Goal: Transaction & Acquisition: Book appointment/travel/reservation

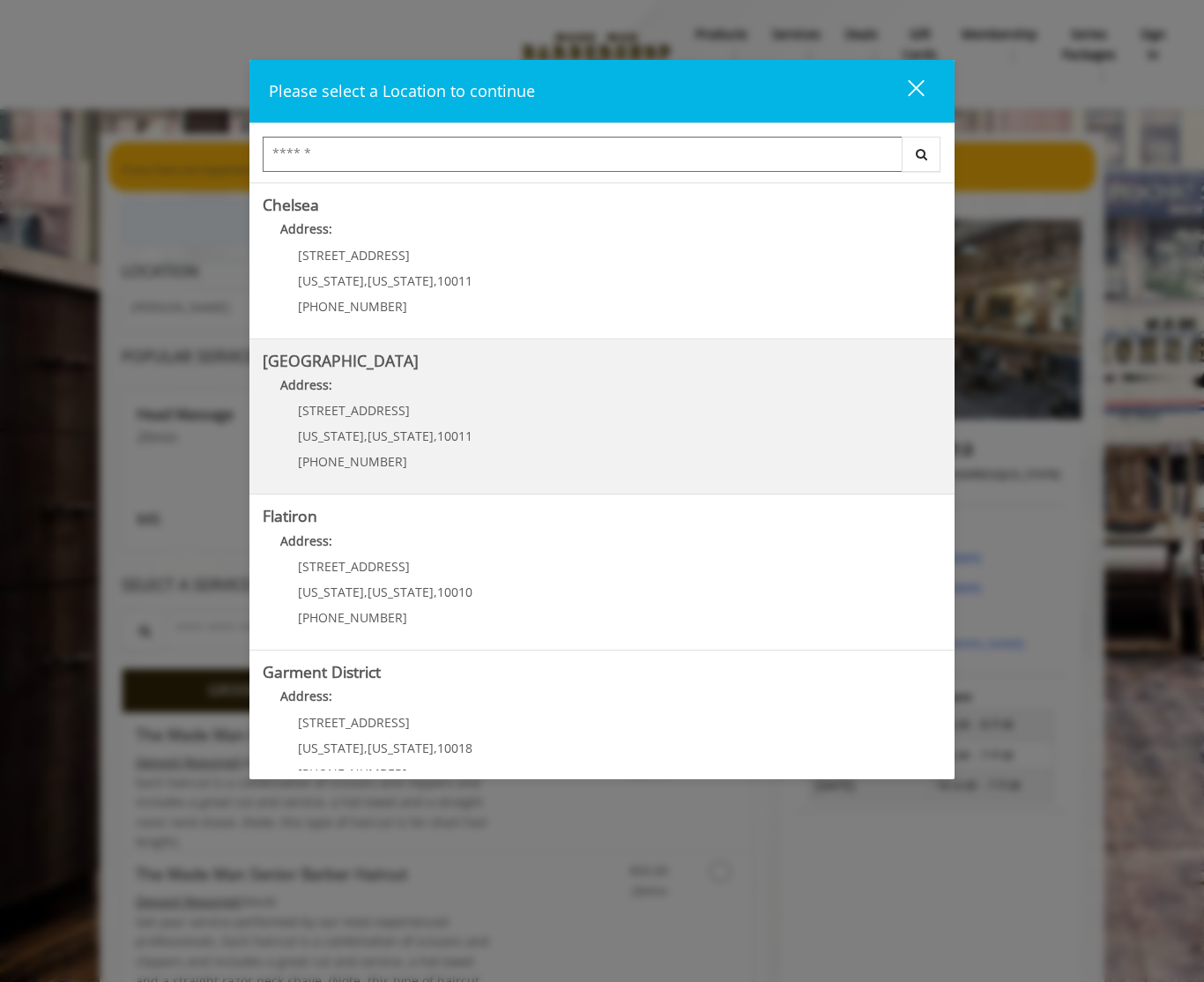
scroll to position [188, 0]
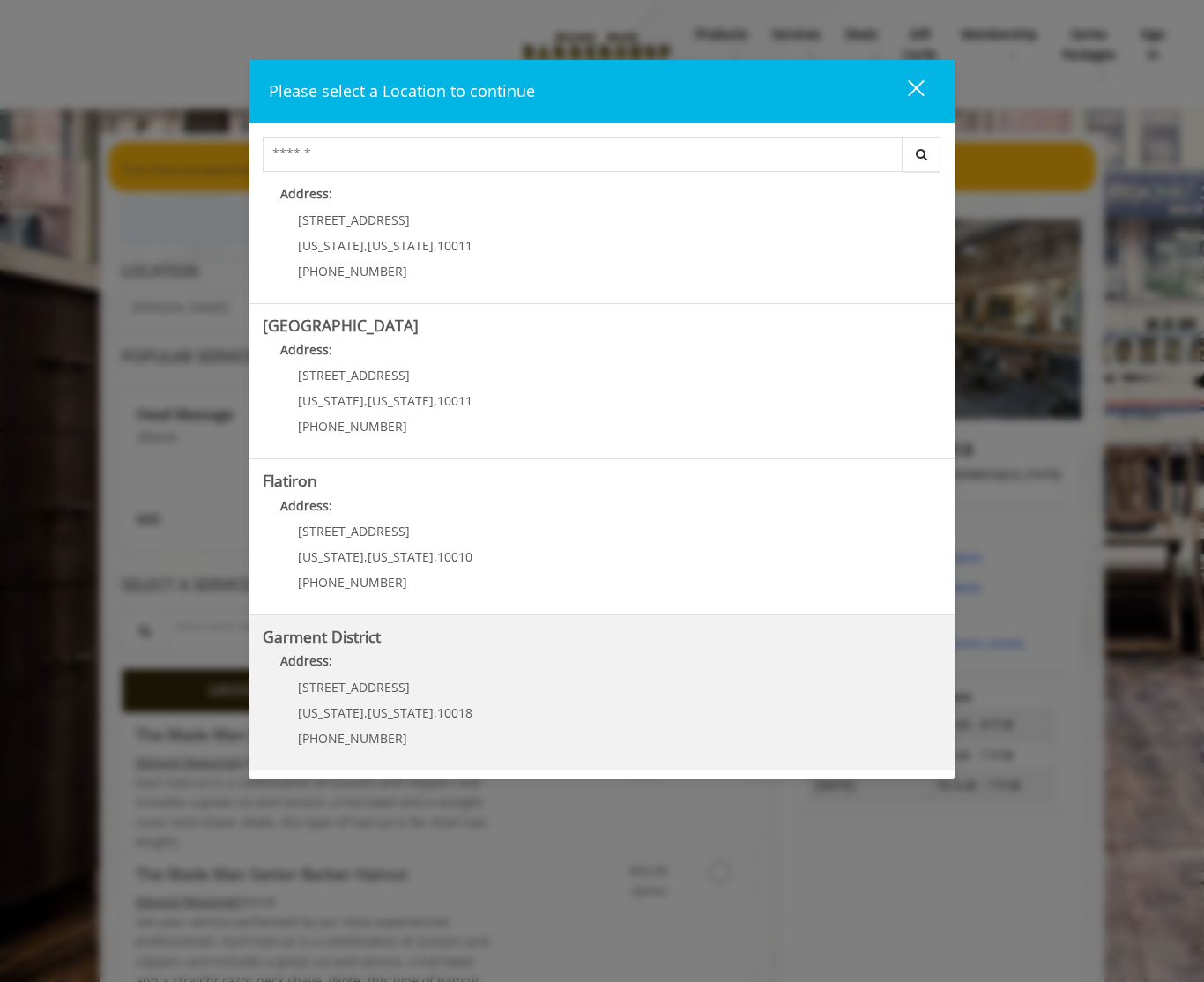
click at [513, 653] on District "Address:" at bounding box center [602, 666] width 679 height 28
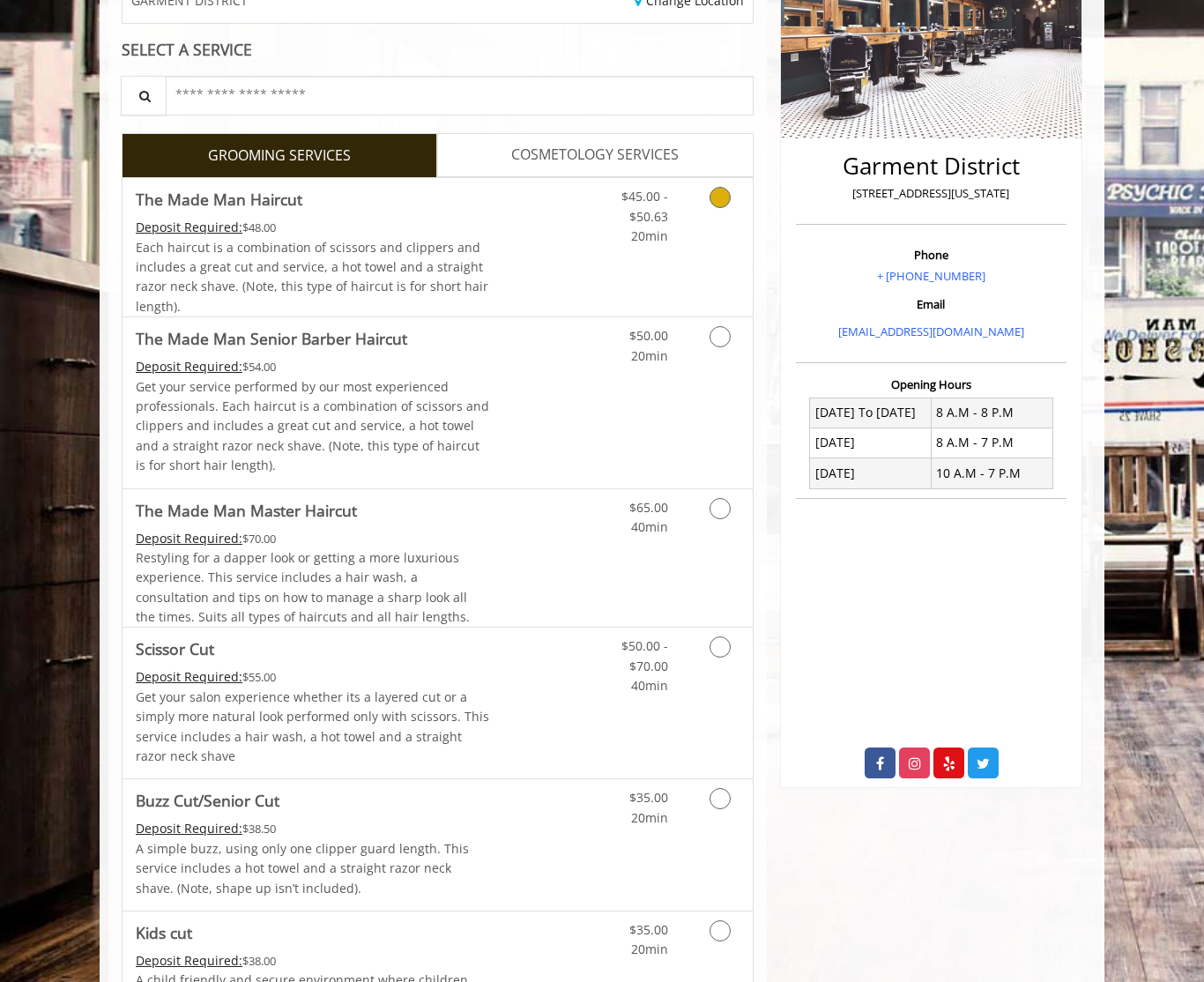
scroll to position [285, 0]
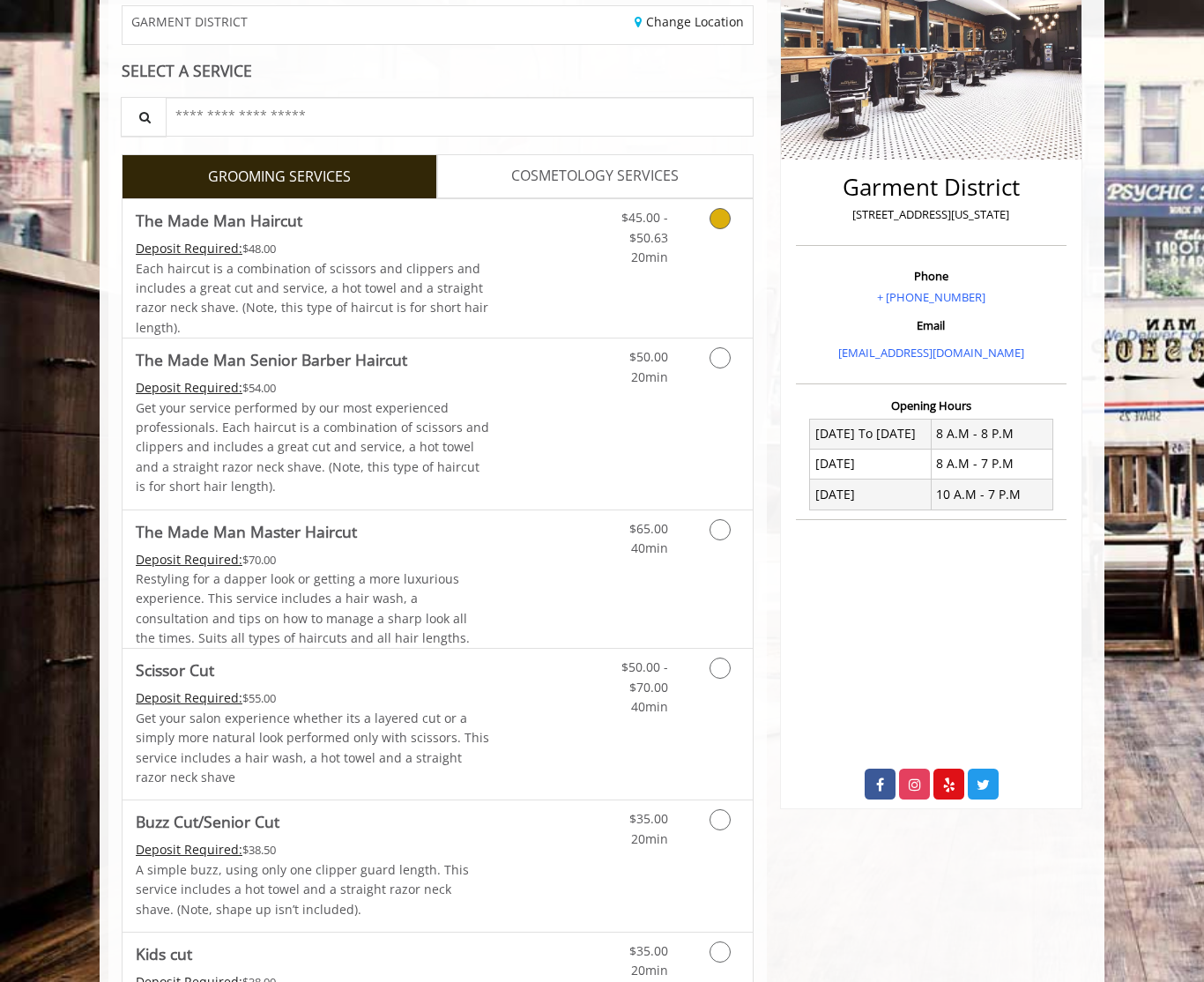
click at [532, 256] on link "Discounted Price" at bounding box center [542, 268] width 104 height 138
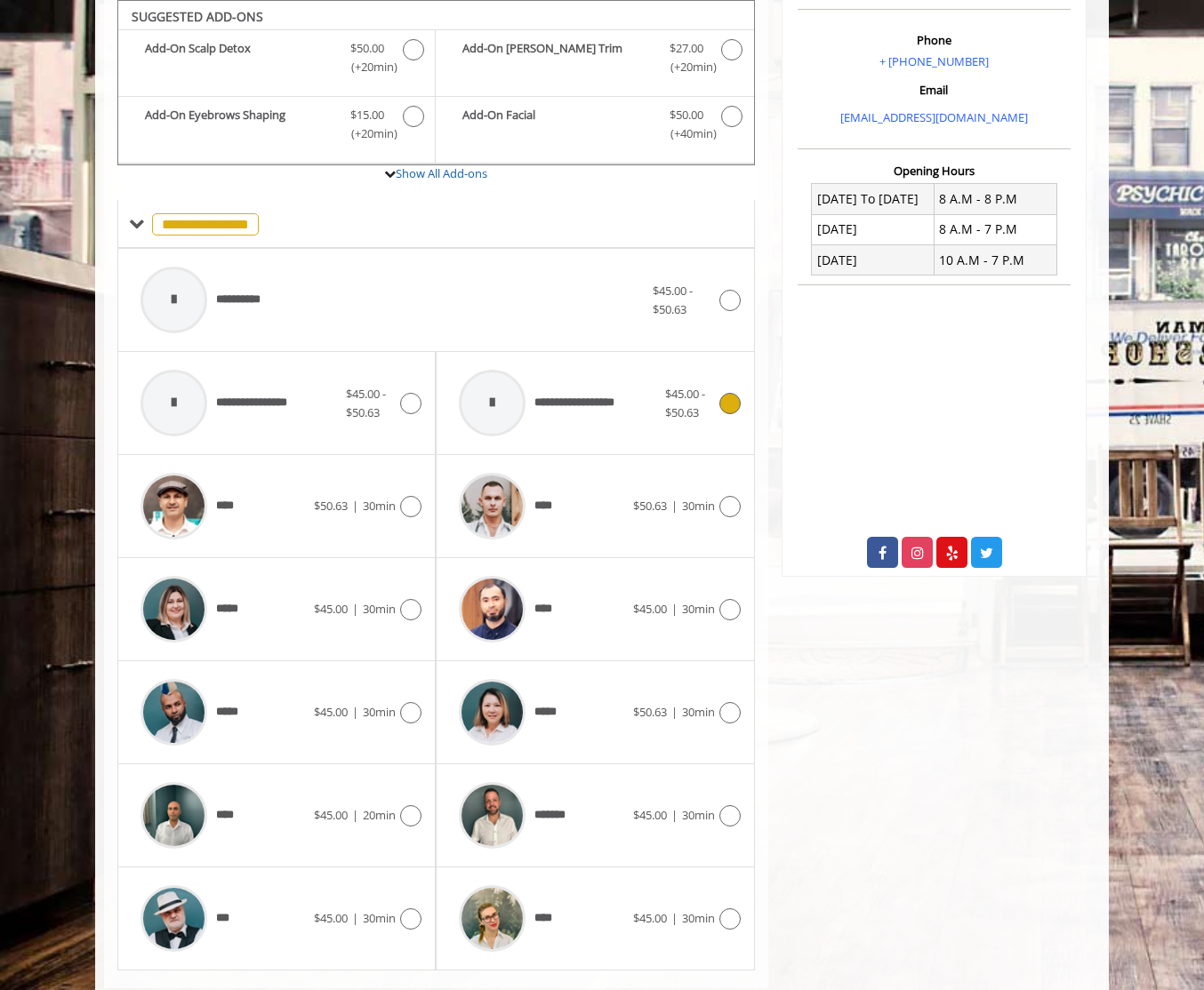
scroll to position [568, 0]
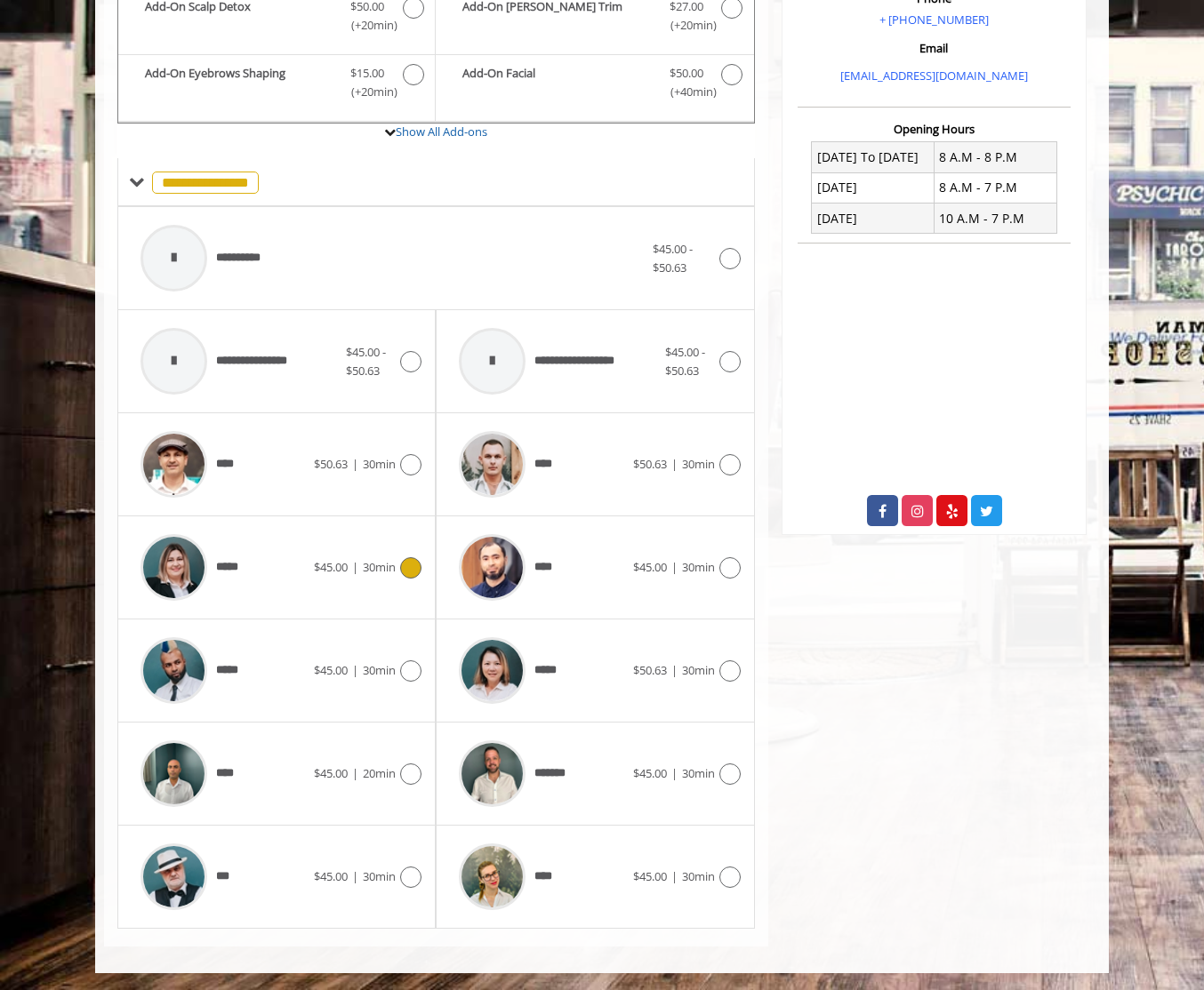
click at [405, 568] on icon at bounding box center [410, 568] width 21 height 21
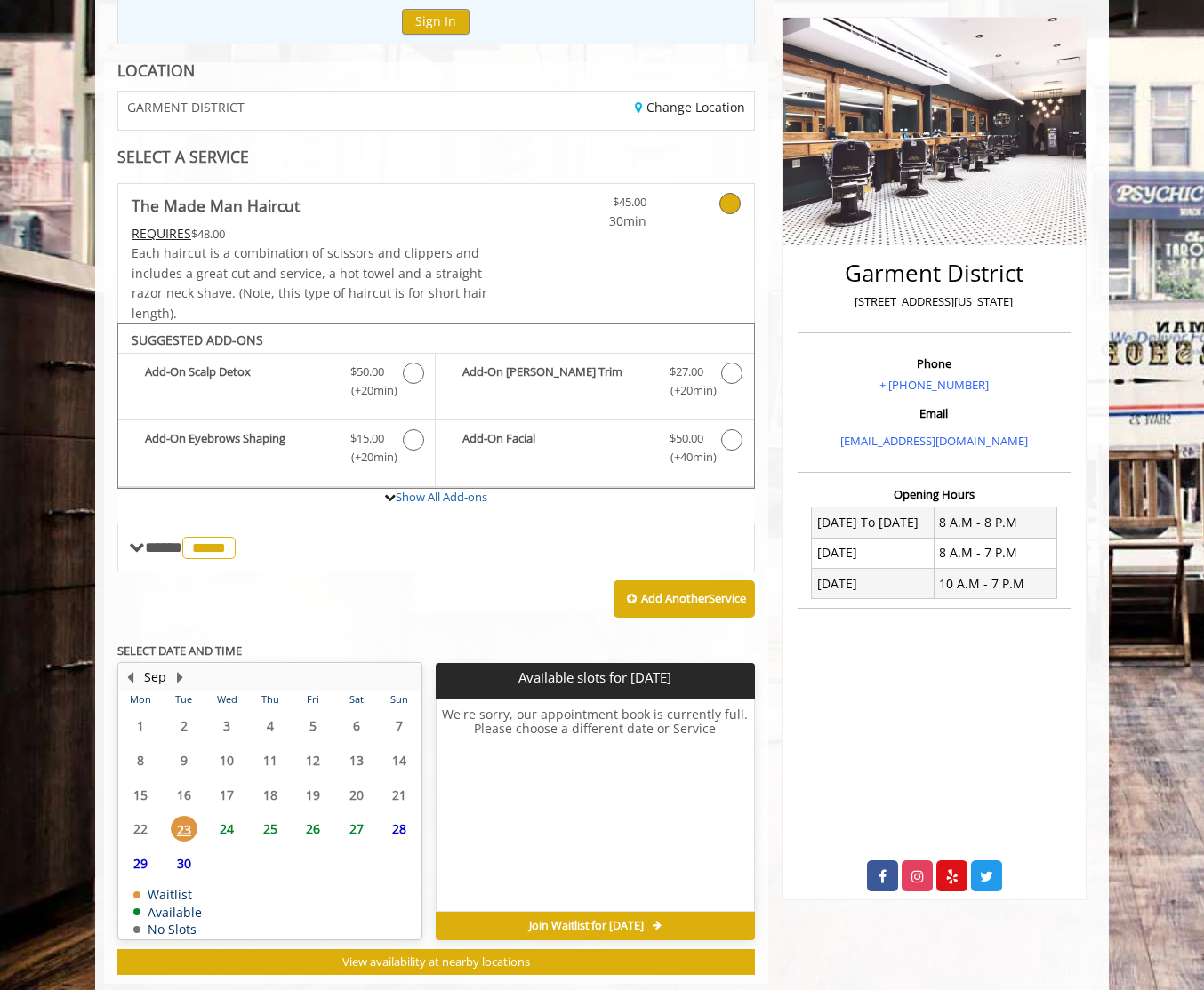
scroll to position [240, 0]
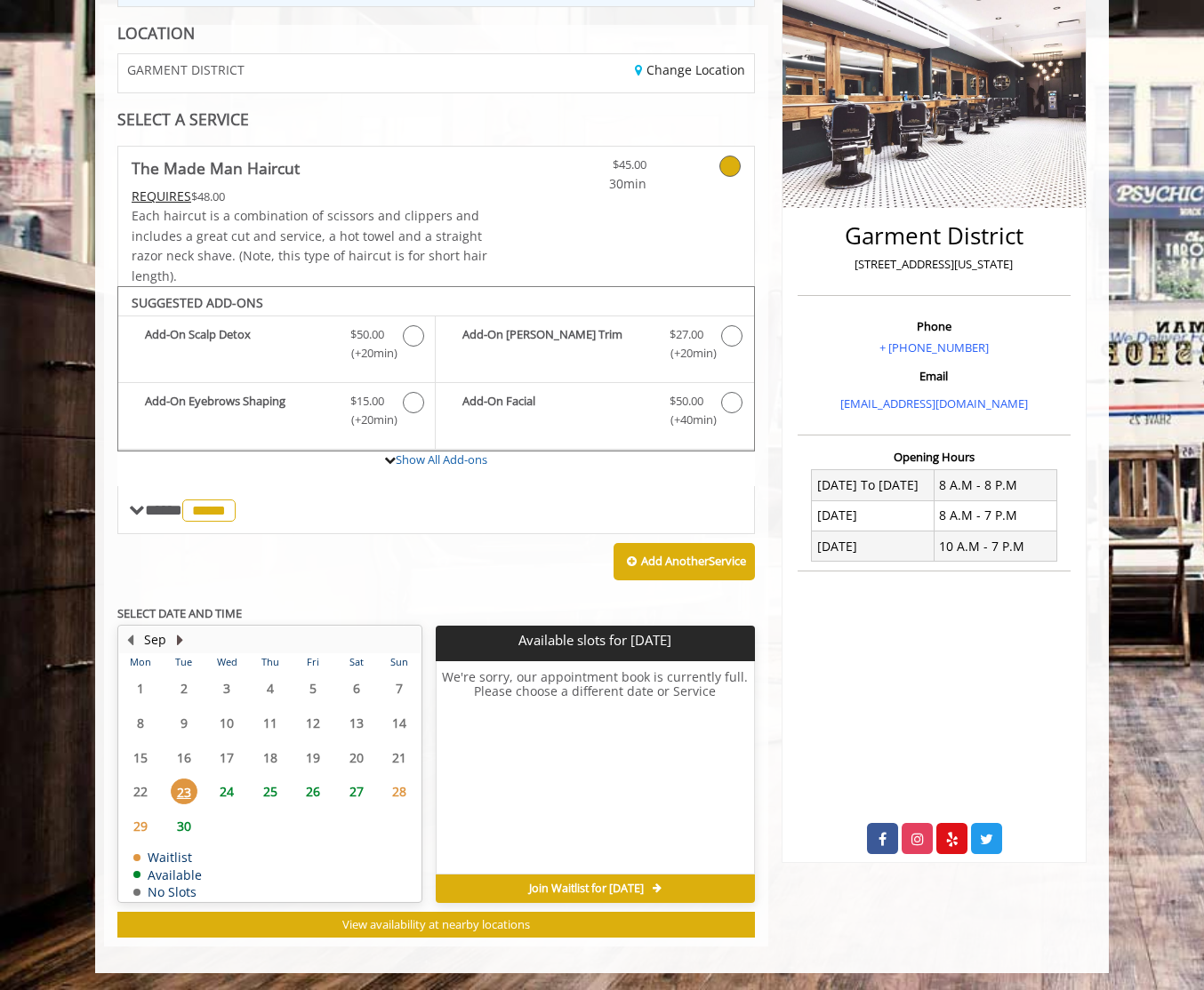
click at [180, 639] on button "Next Month" at bounding box center [179, 640] width 14 height 20
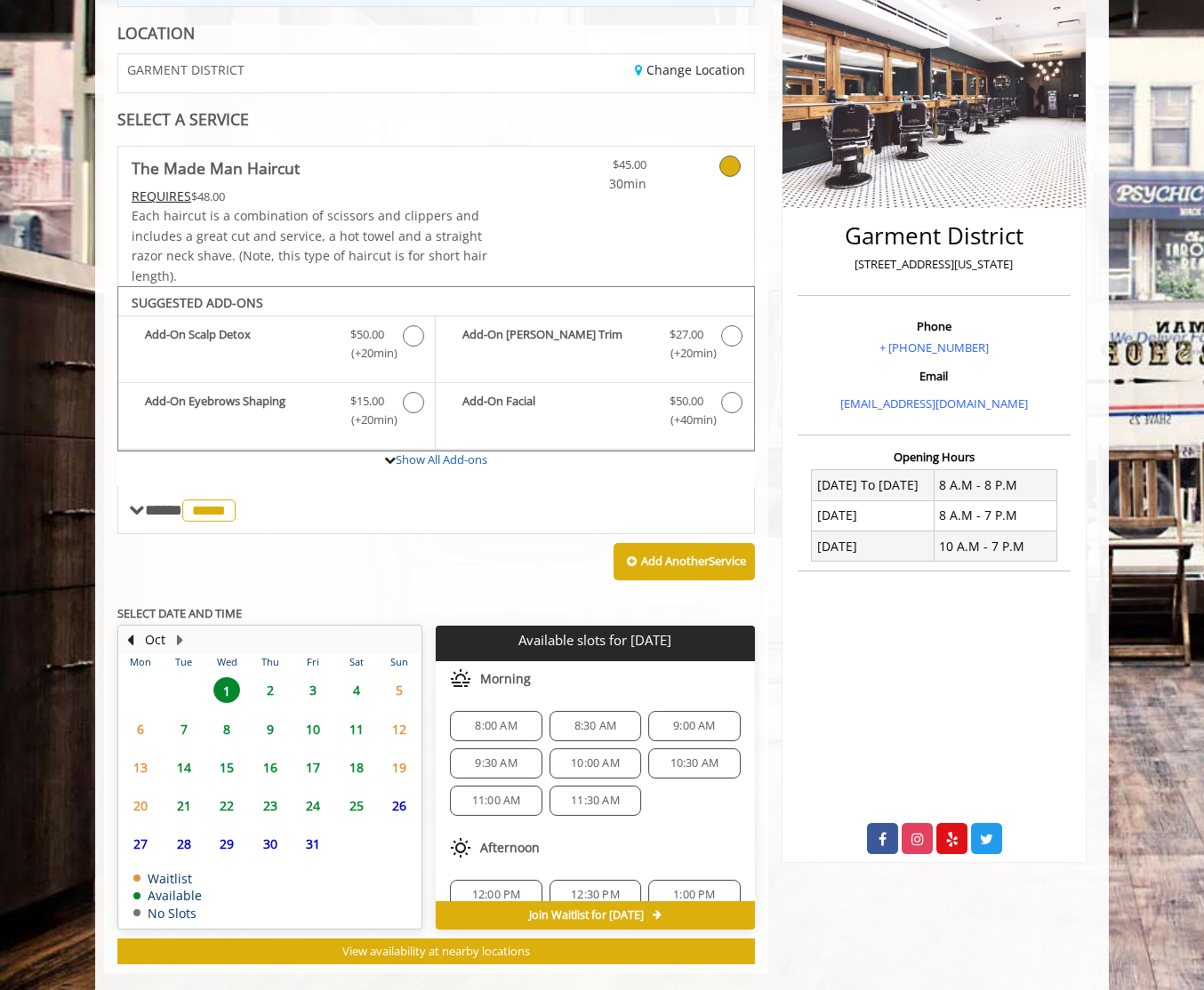
scroll to position [267, 0]
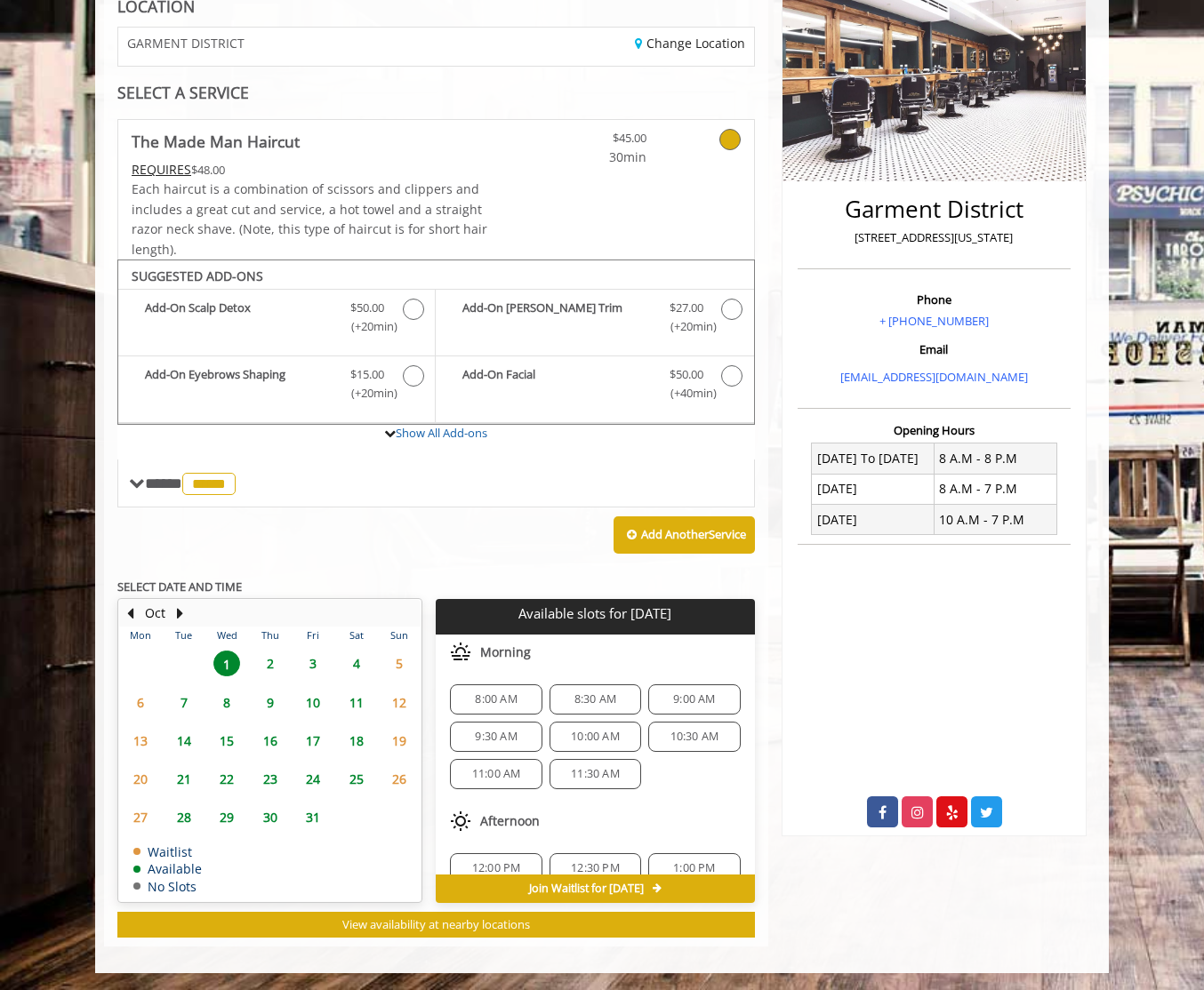
click at [185, 703] on span "7" at bounding box center [184, 702] width 27 height 26
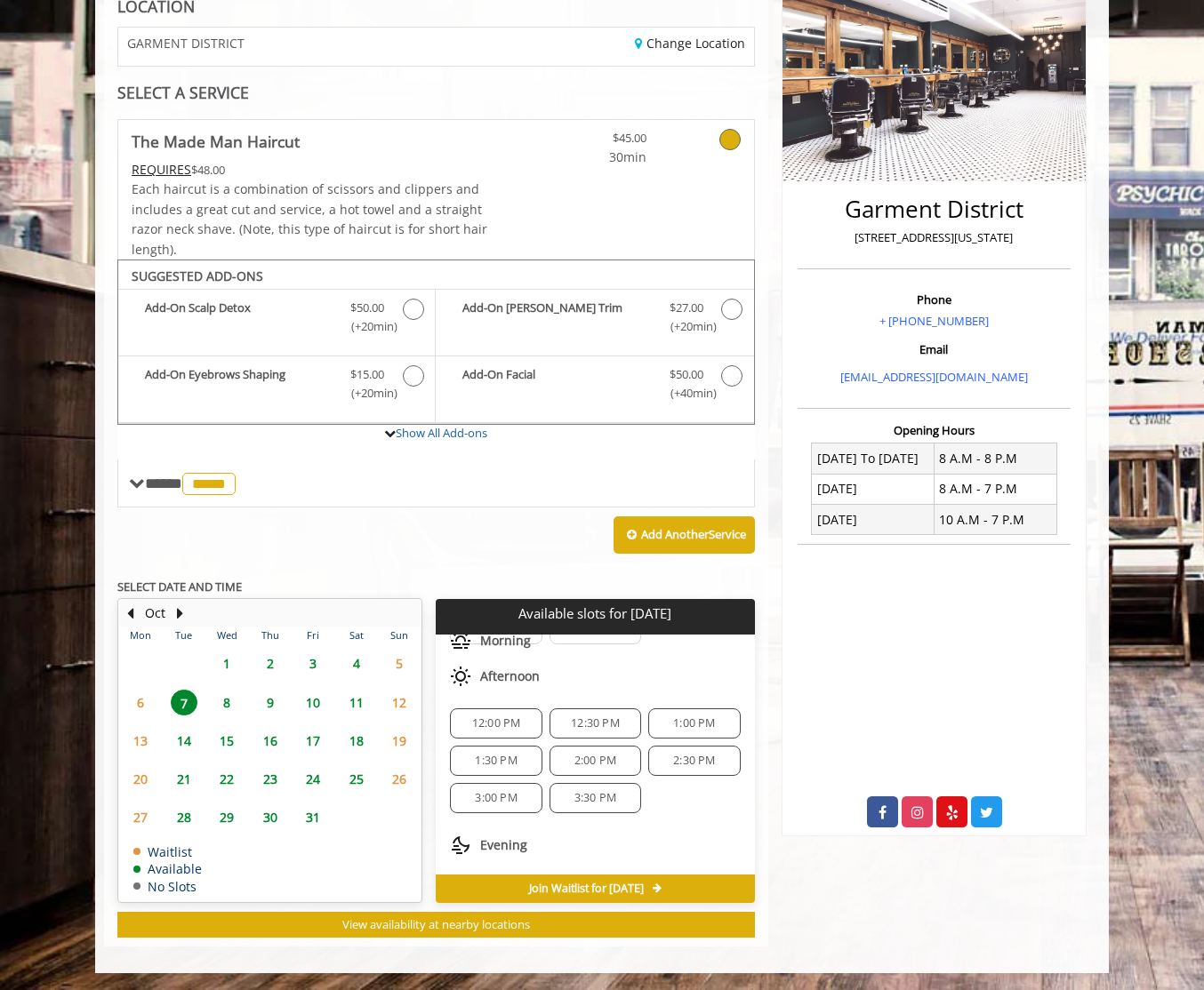
scroll to position [143, 0]
click at [498, 804] on span "3:00 PM" at bounding box center [496, 799] width 42 height 14
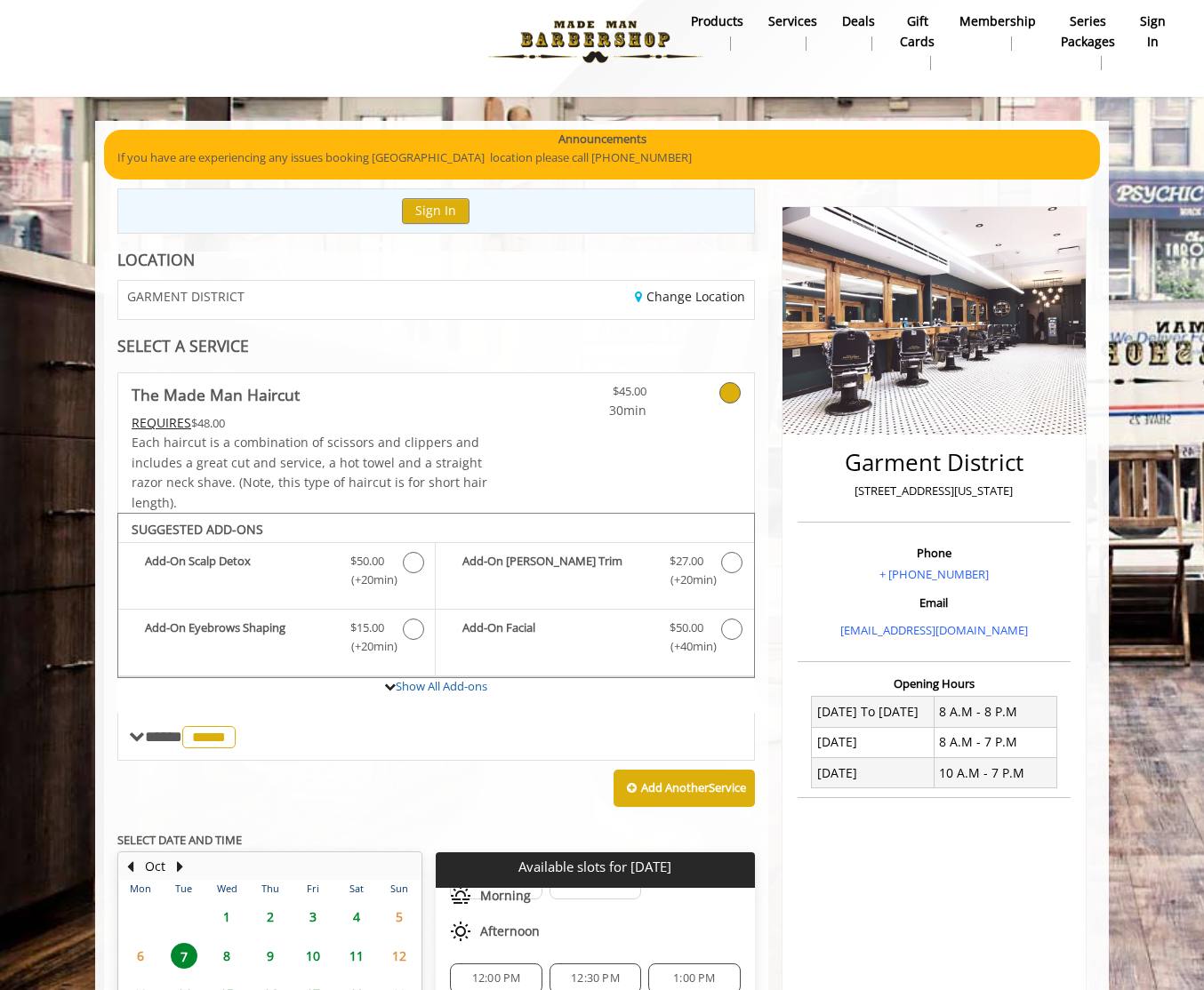
scroll to position [0, 0]
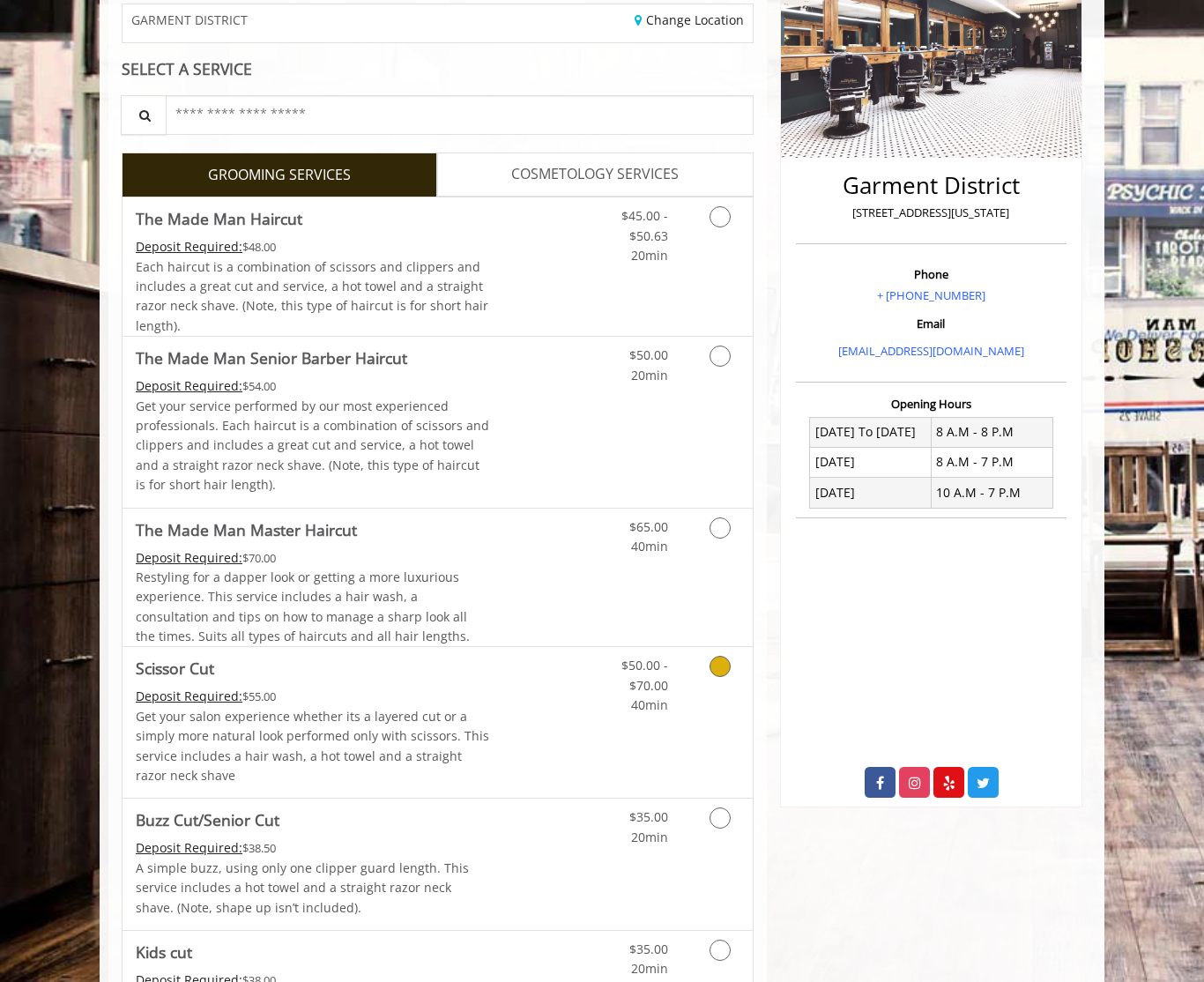
scroll to position [278, 0]
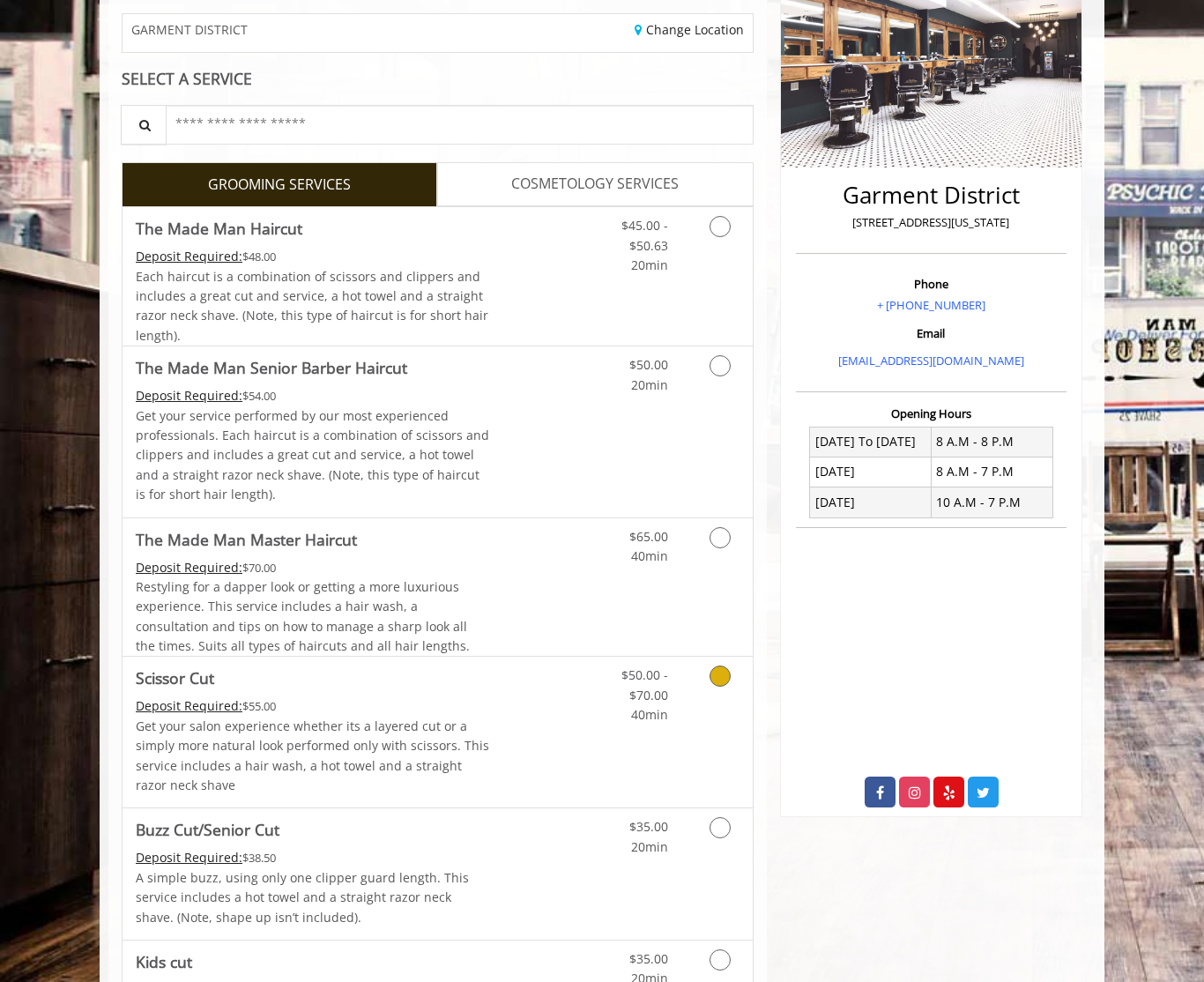
click at [495, 703] on link "Discounted Price" at bounding box center [542, 732] width 104 height 151
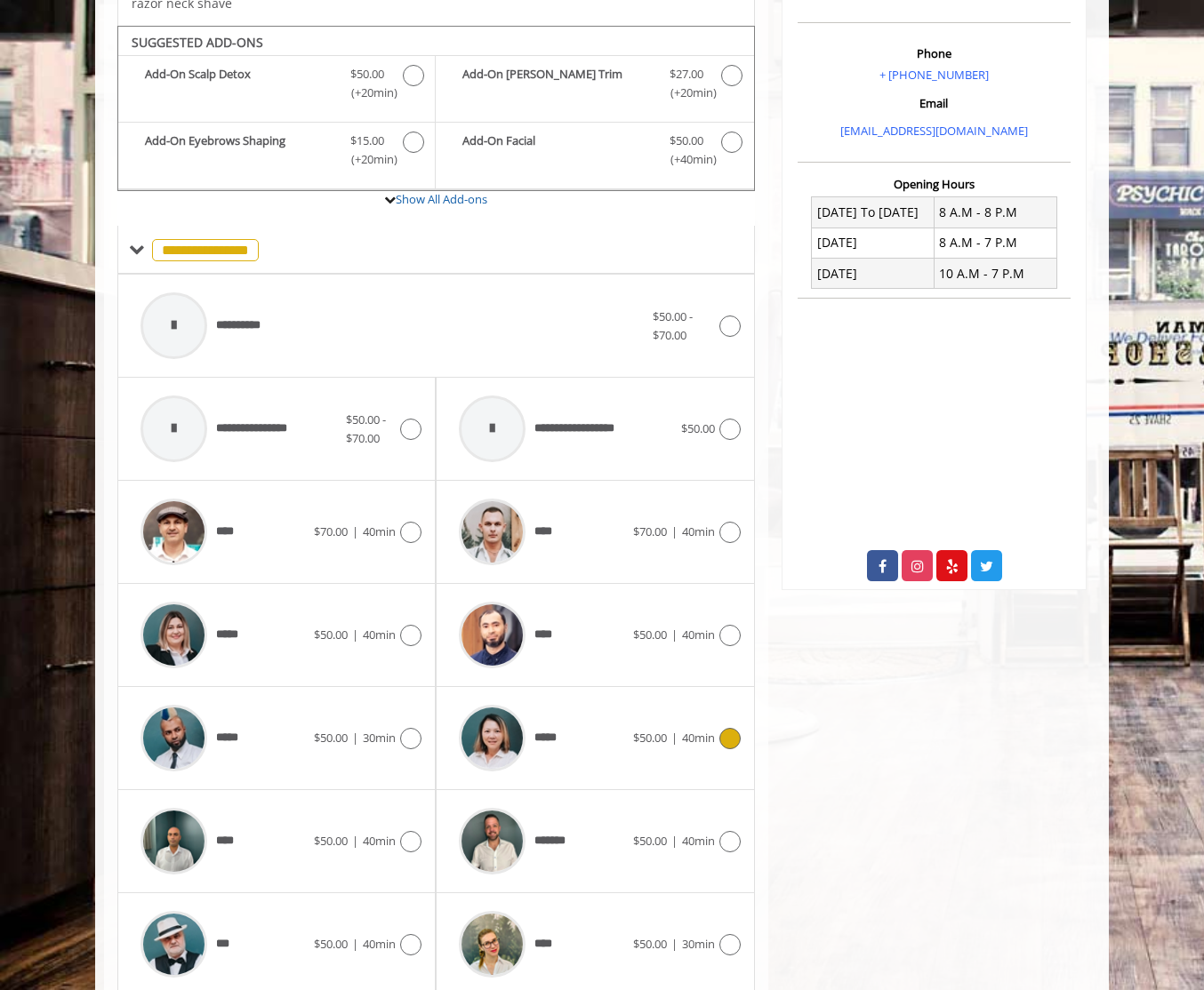
scroll to position [539, 0]
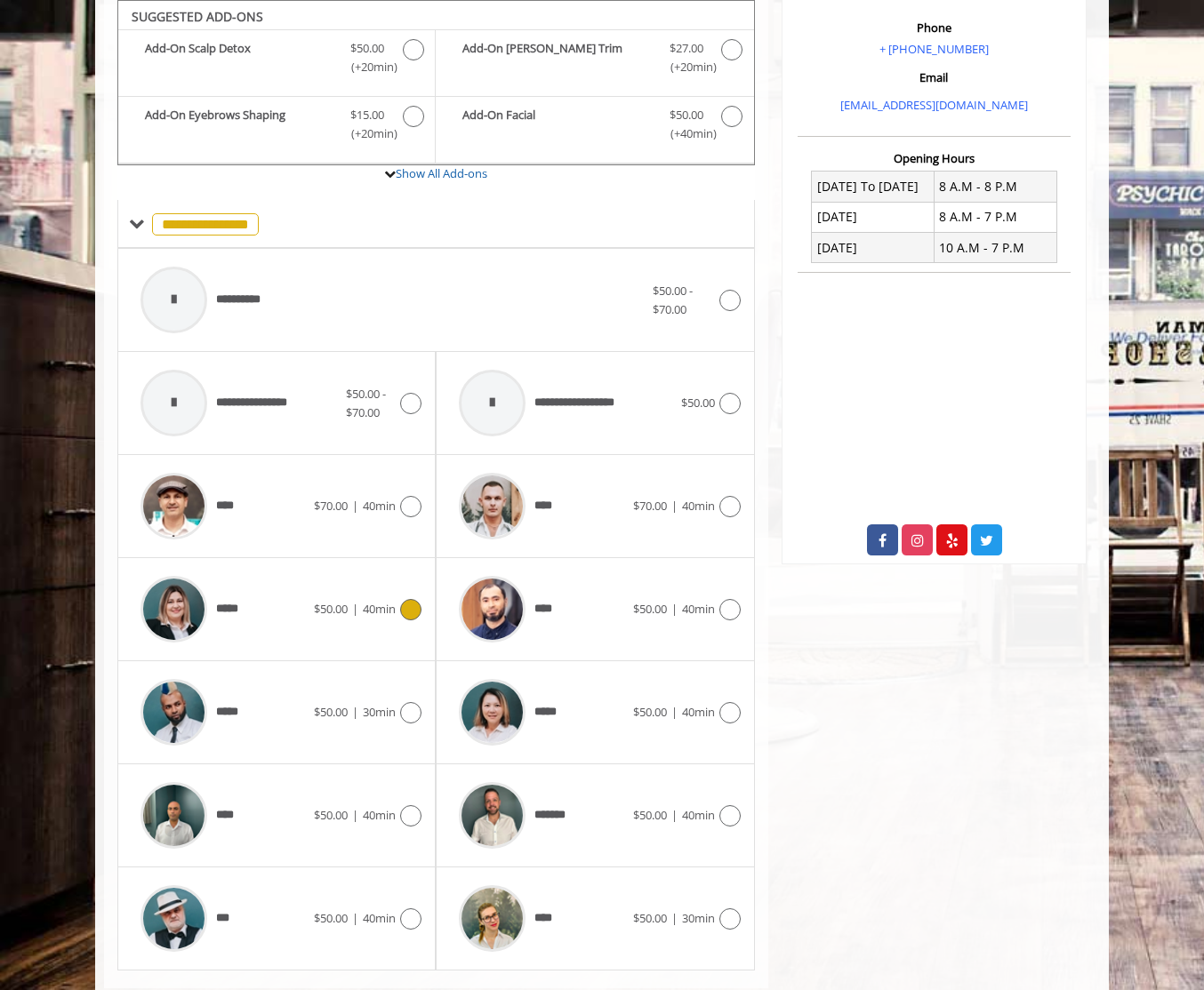
click at [397, 621] on div "***** $50.00 | 40min" at bounding box center [276, 609] width 290 height 84
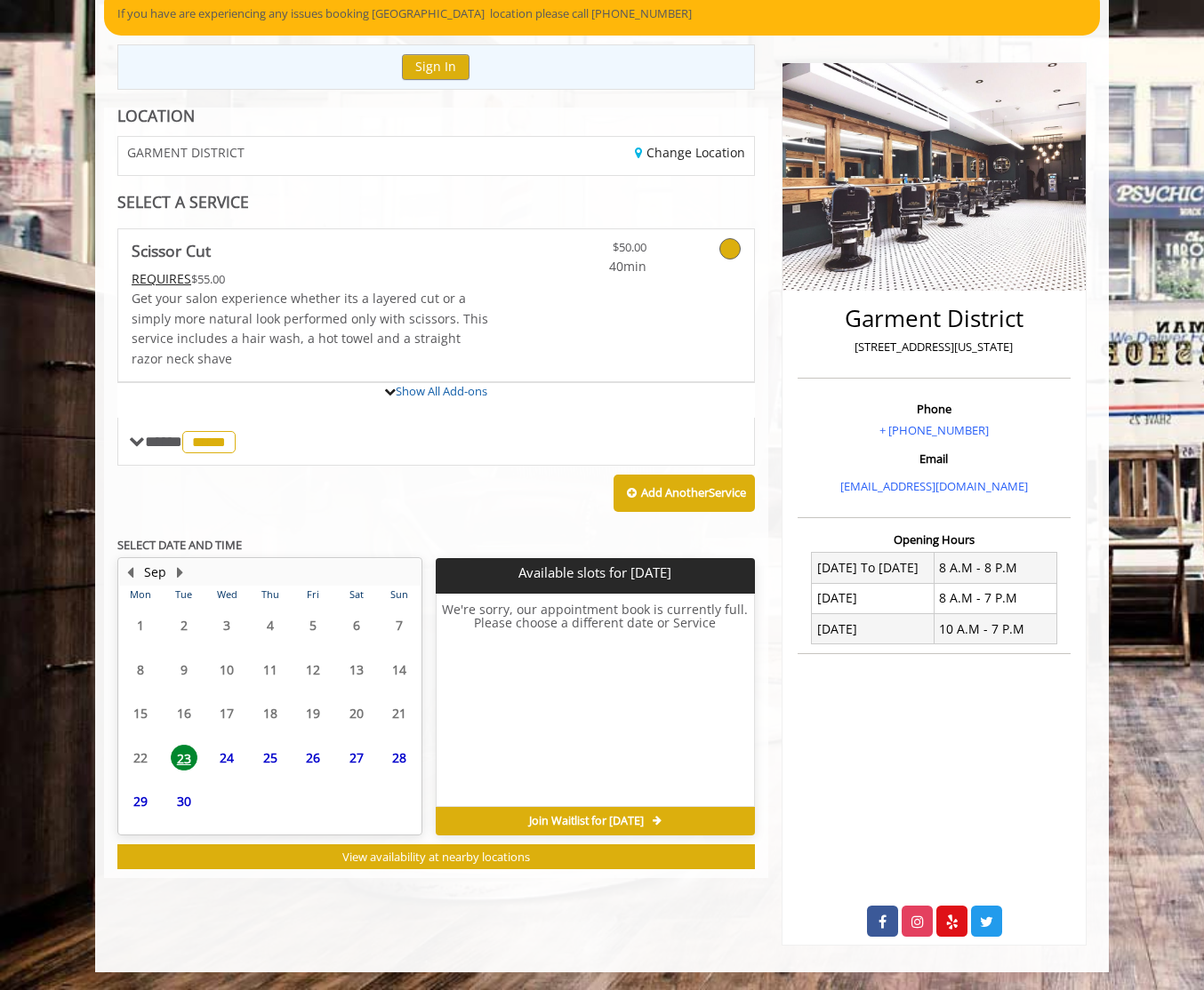
scroll to position [252, 0]
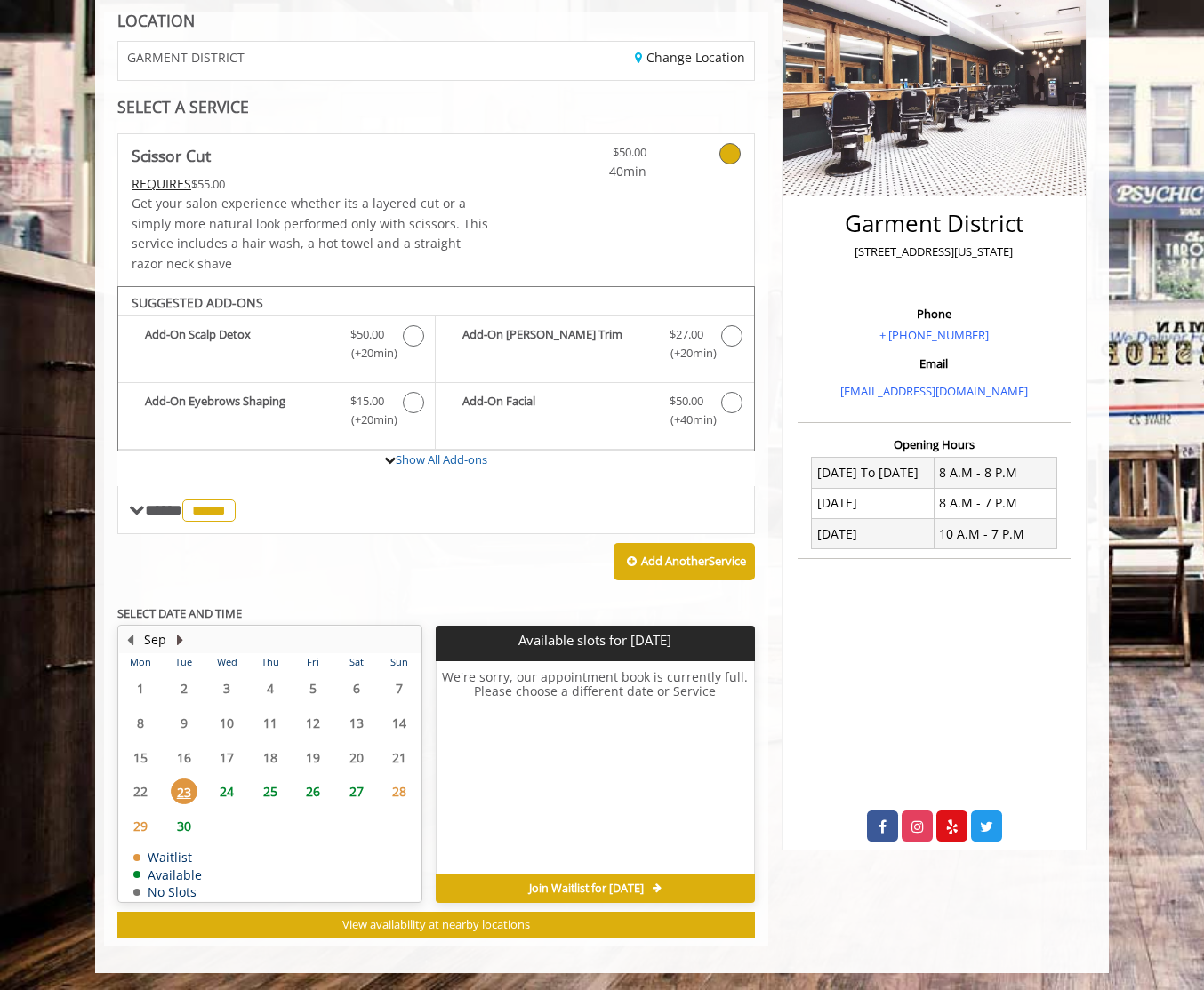
click at [179, 637] on button "Next Month" at bounding box center [179, 640] width 14 height 20
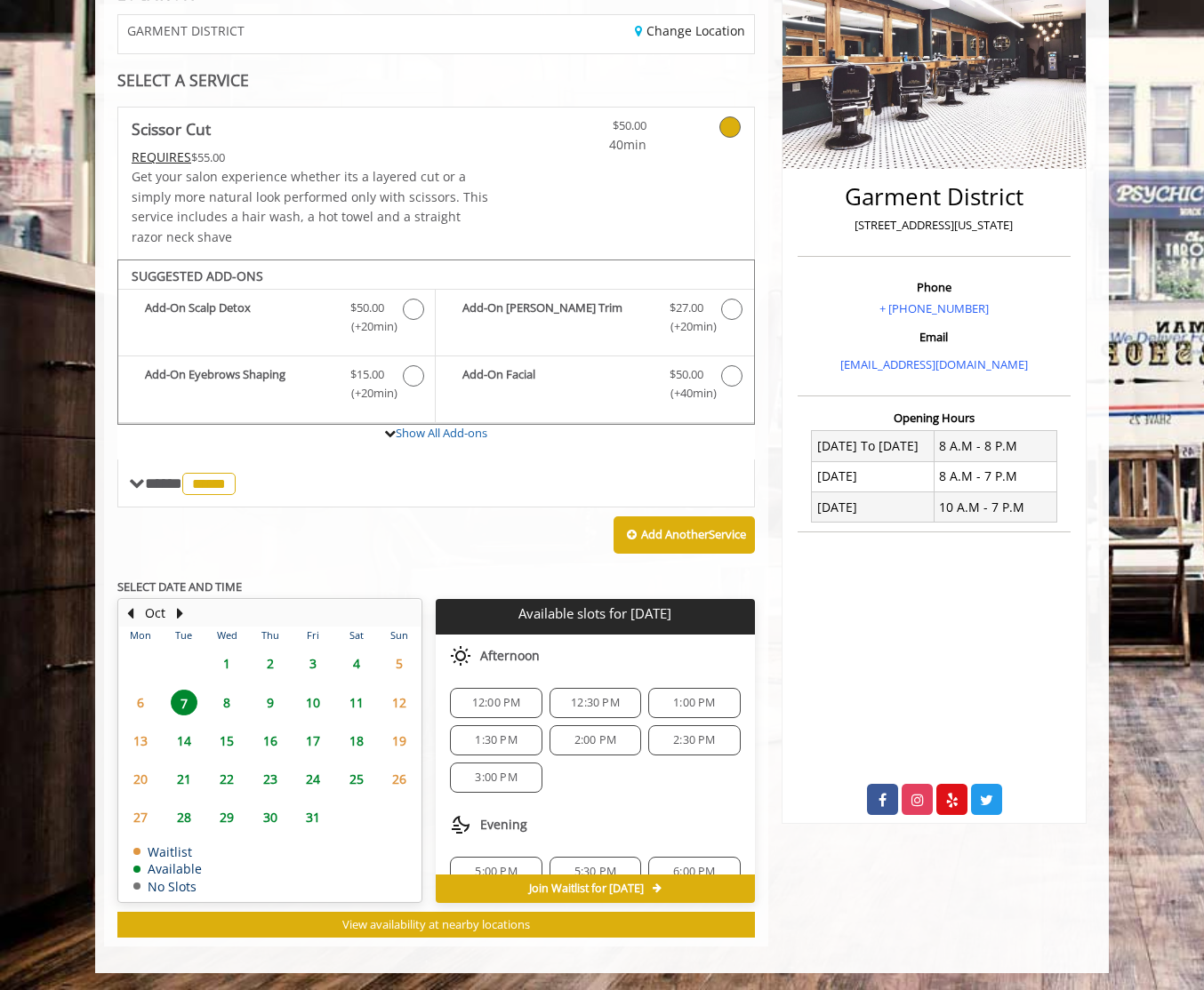
scroll to position [230, 0]
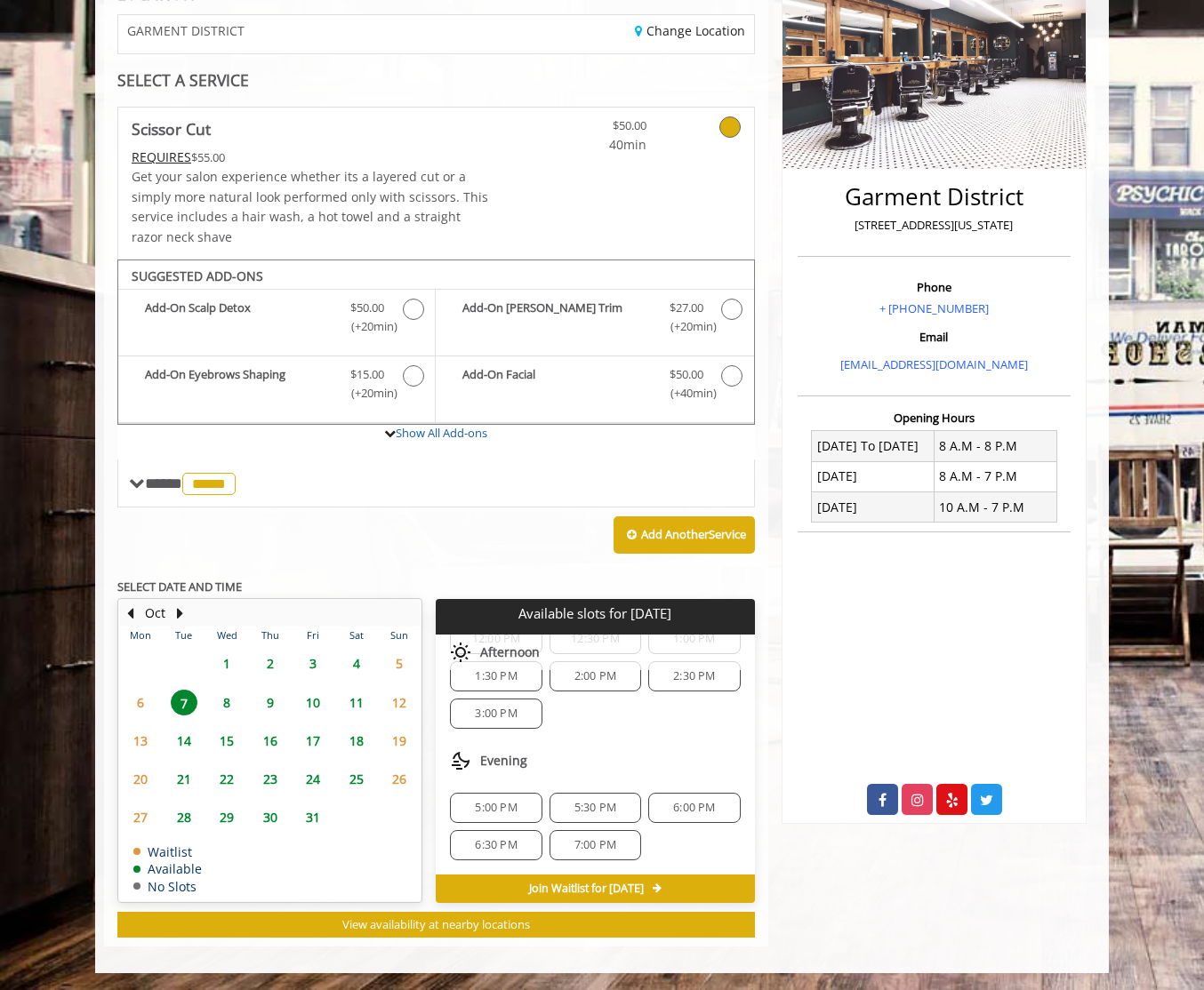
click at [574, 680] on span "2:00 PM" at bounding box center [595, 676] width 42 height 14
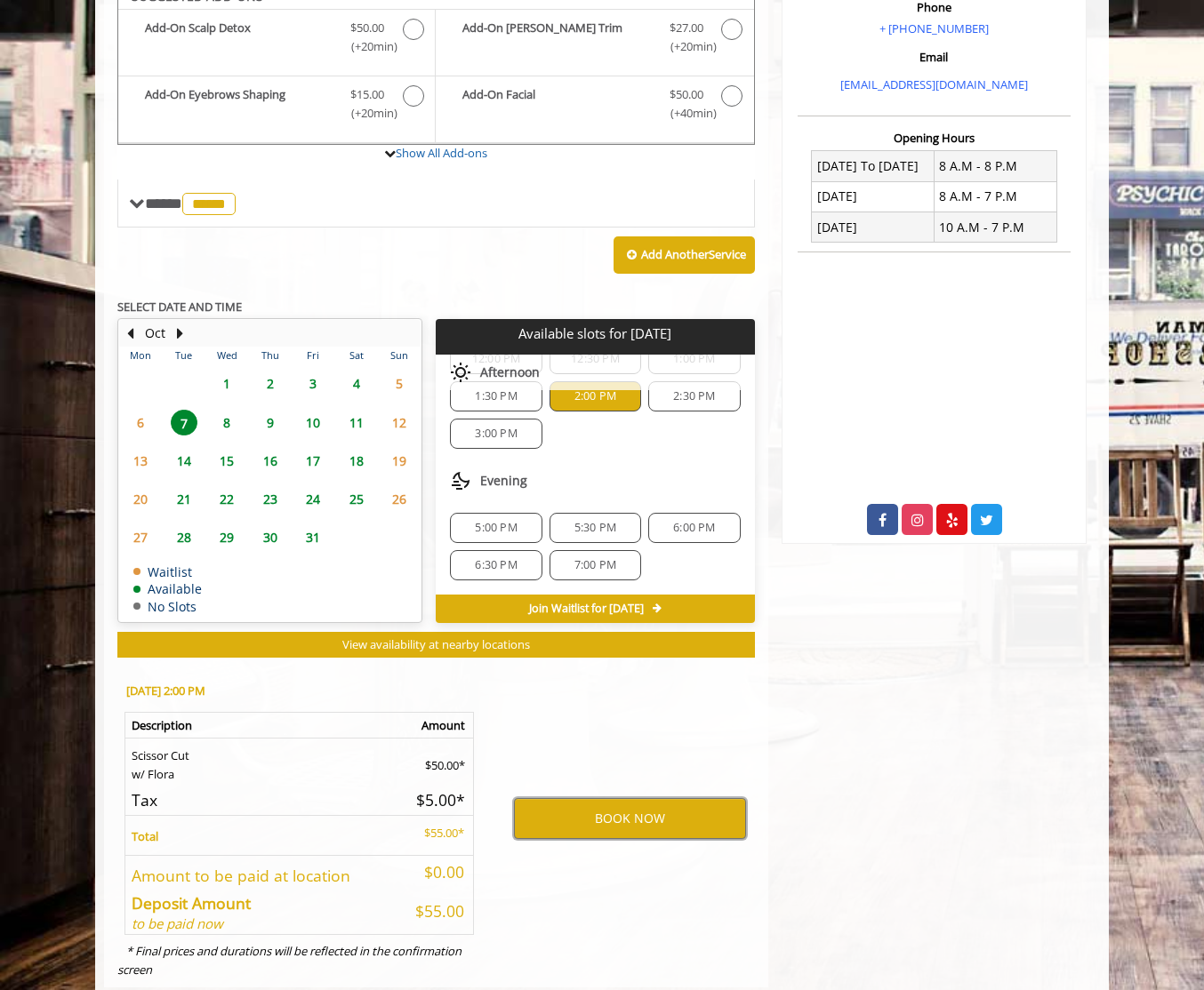
scroll to position [600, 0]
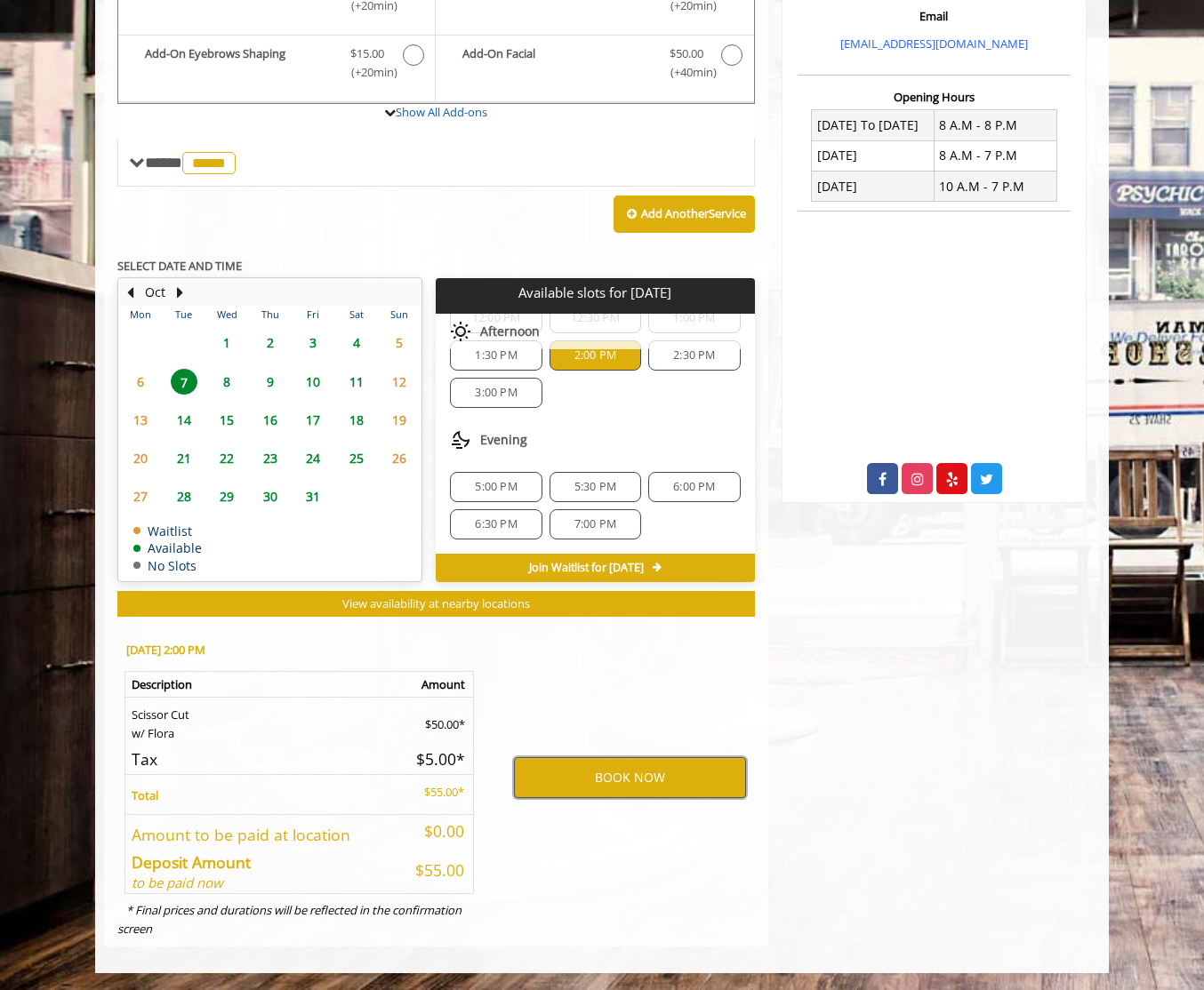
click at [652, 763] on button "BOOK NOW" at bounding box center [630, 777] width 232 height 41
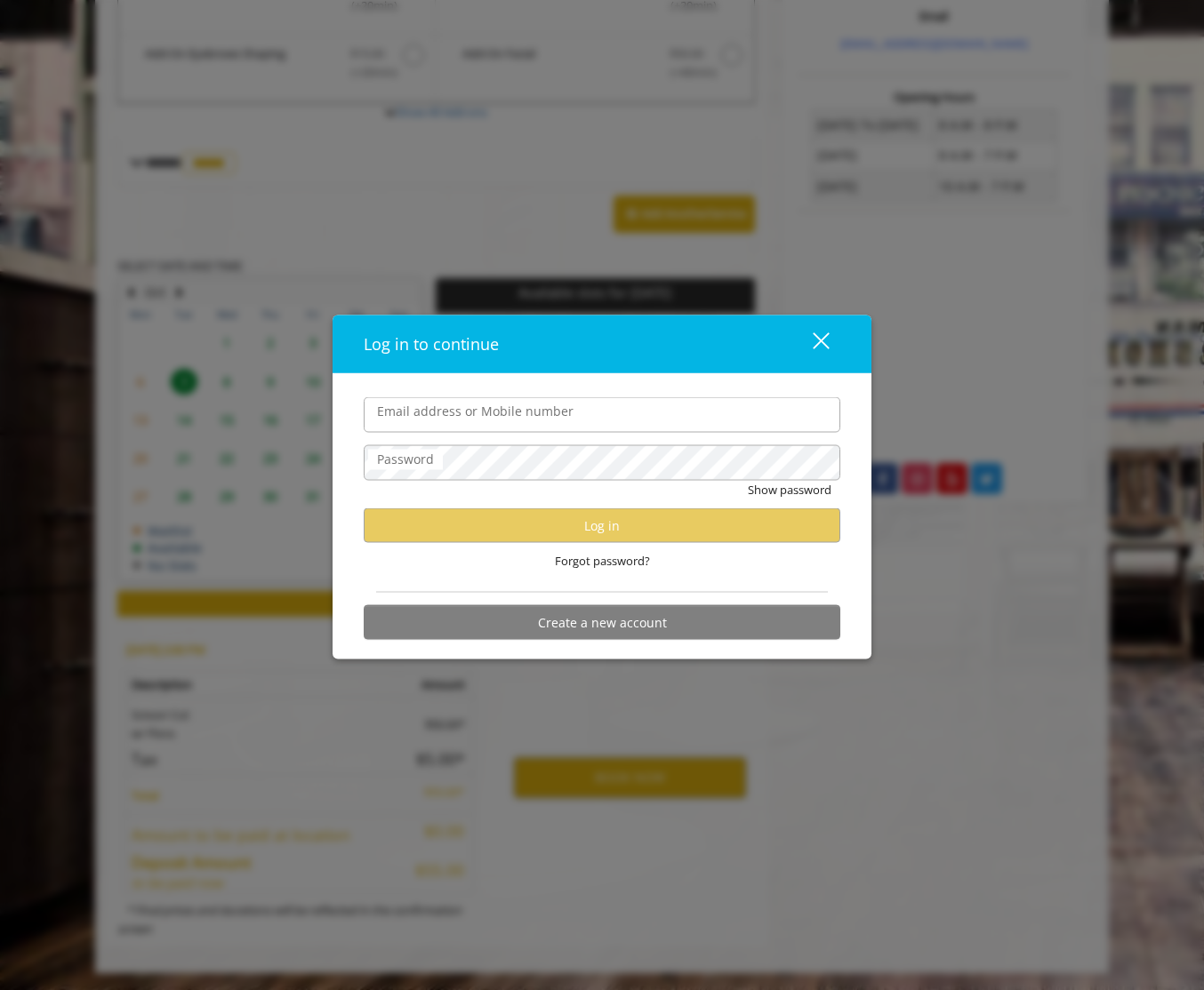
click at [824, 344] on div "close dialog" at bounding box center [821, 341] width 17 height 17
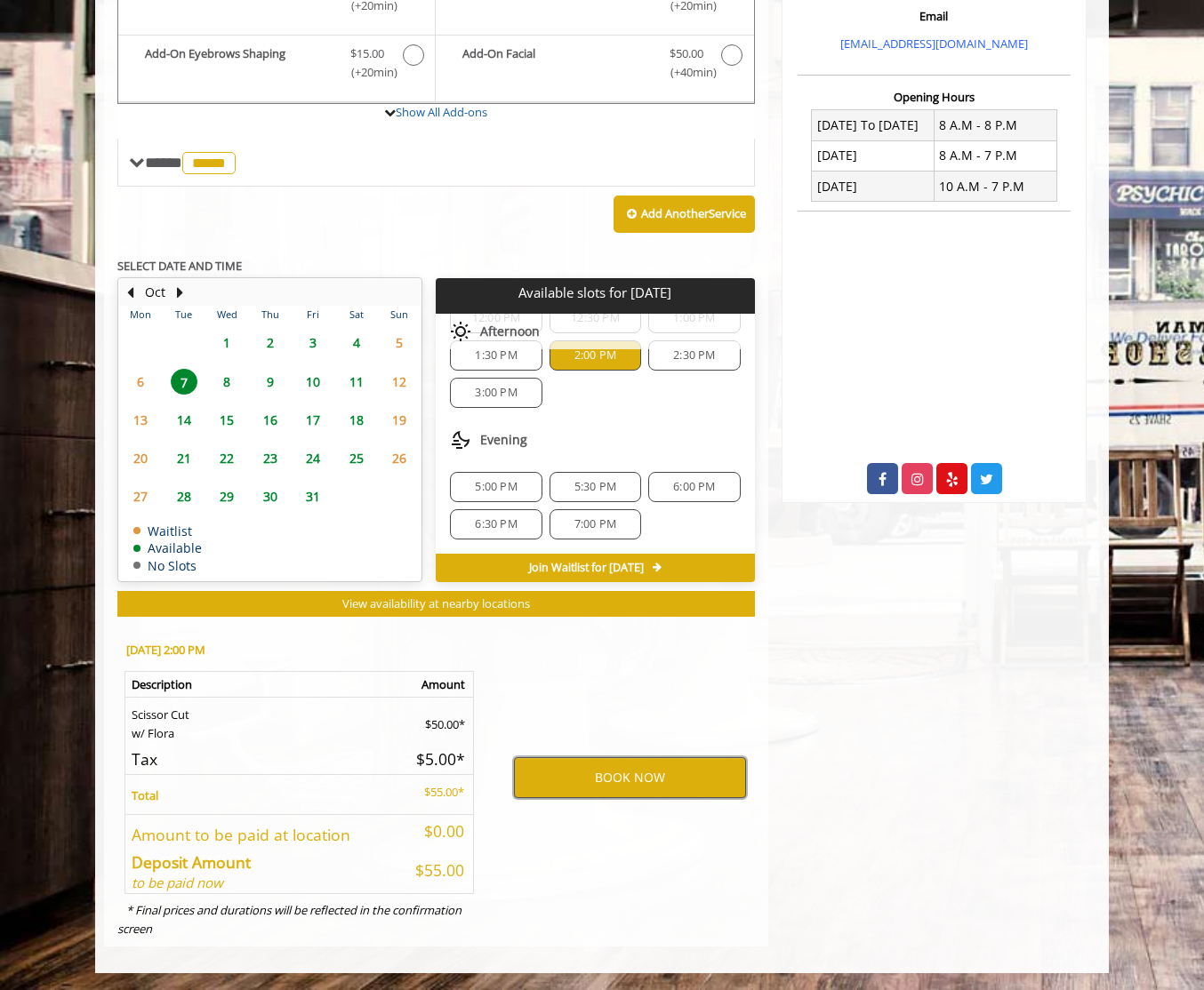
click at [611, 758] on button "BOOK NOW" at bounding box center [630, 777] width 232 height 41
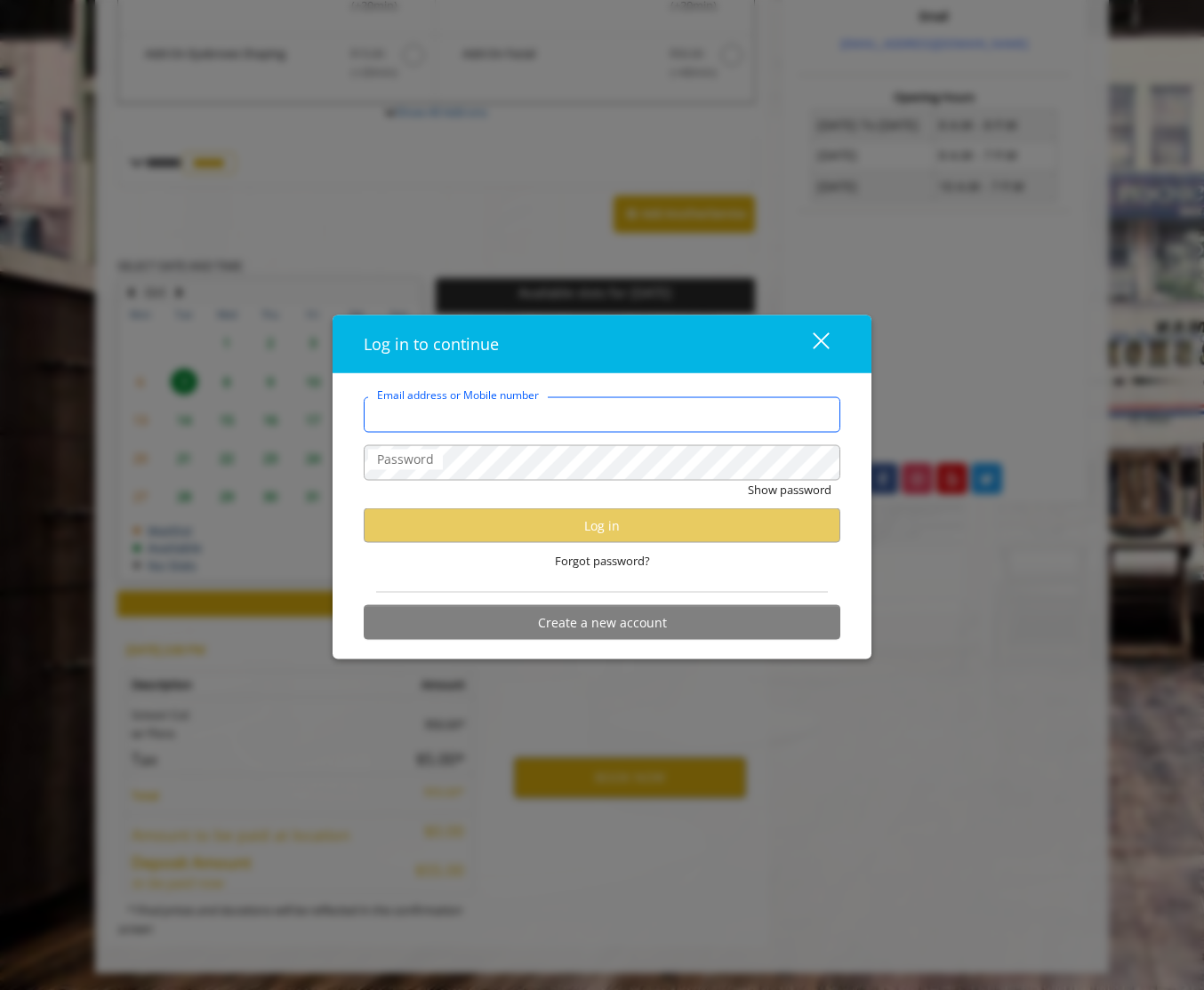
click at [0, 989] on com-1password-button at bounding box center [0, 991] width 0 height 0
type input "**********"
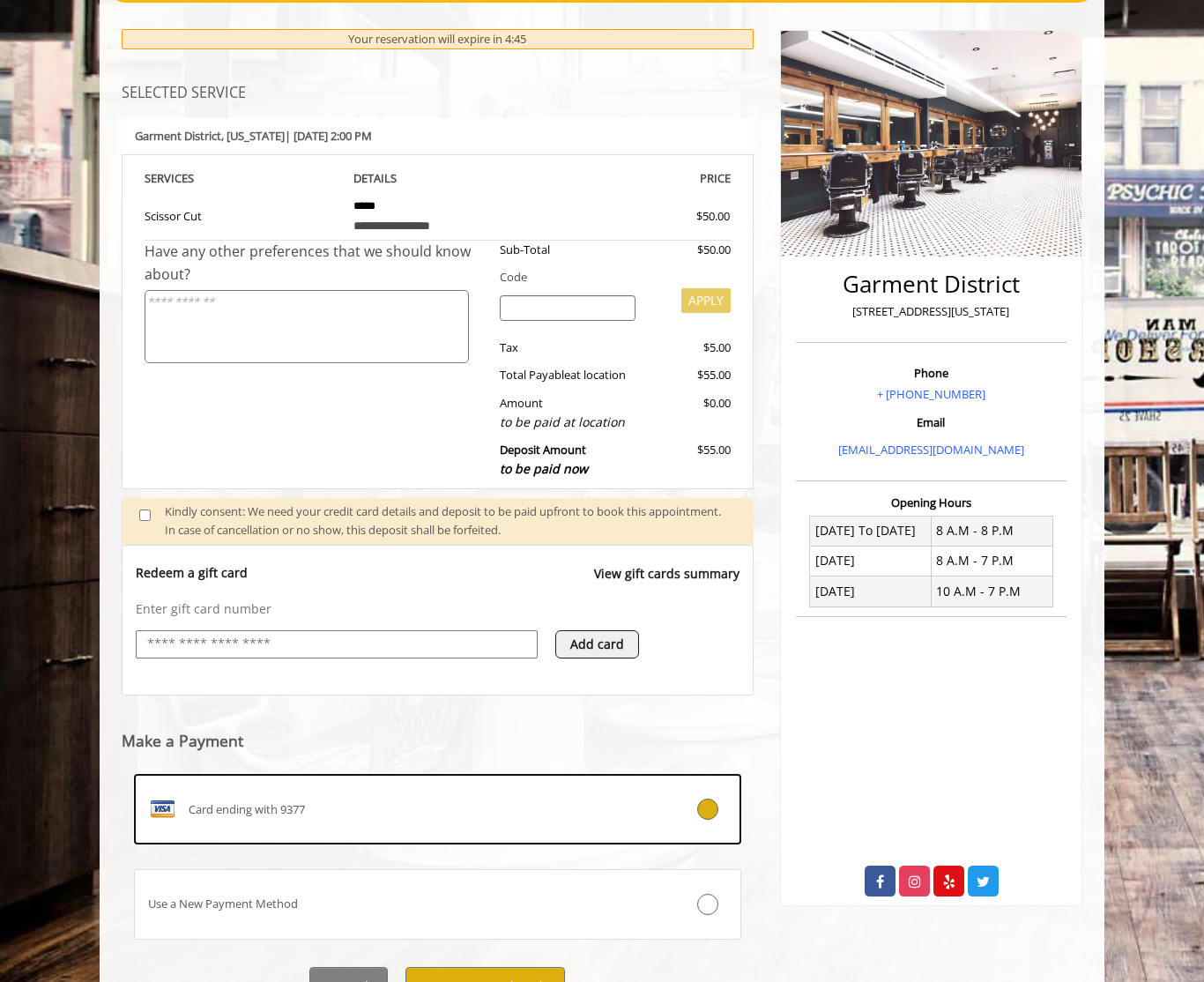
scroll to position [275, 0]
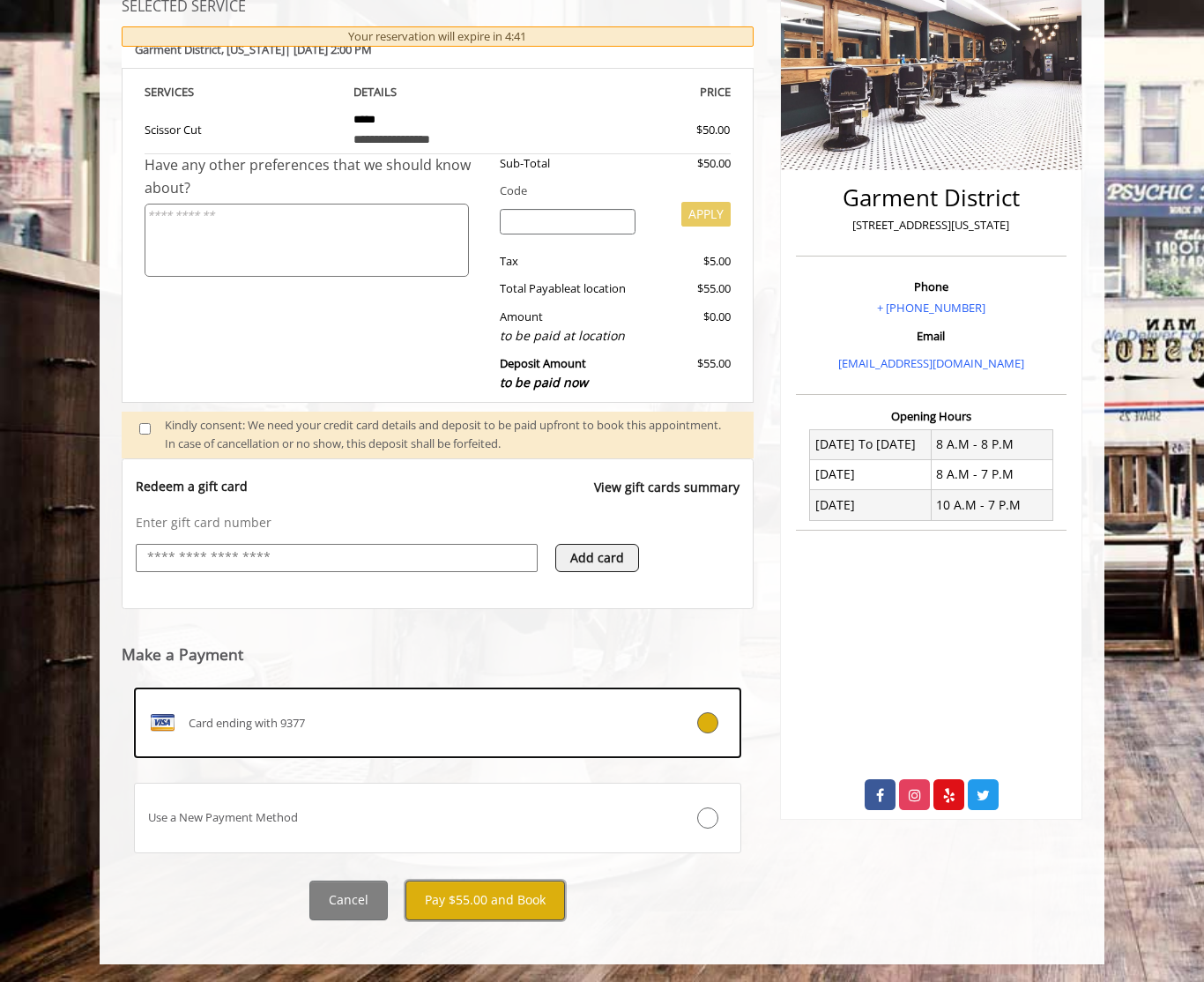
click at [483, 902] on button "Pay $55.00 and Book" at bounding box center [486, 901] width 160 height 40
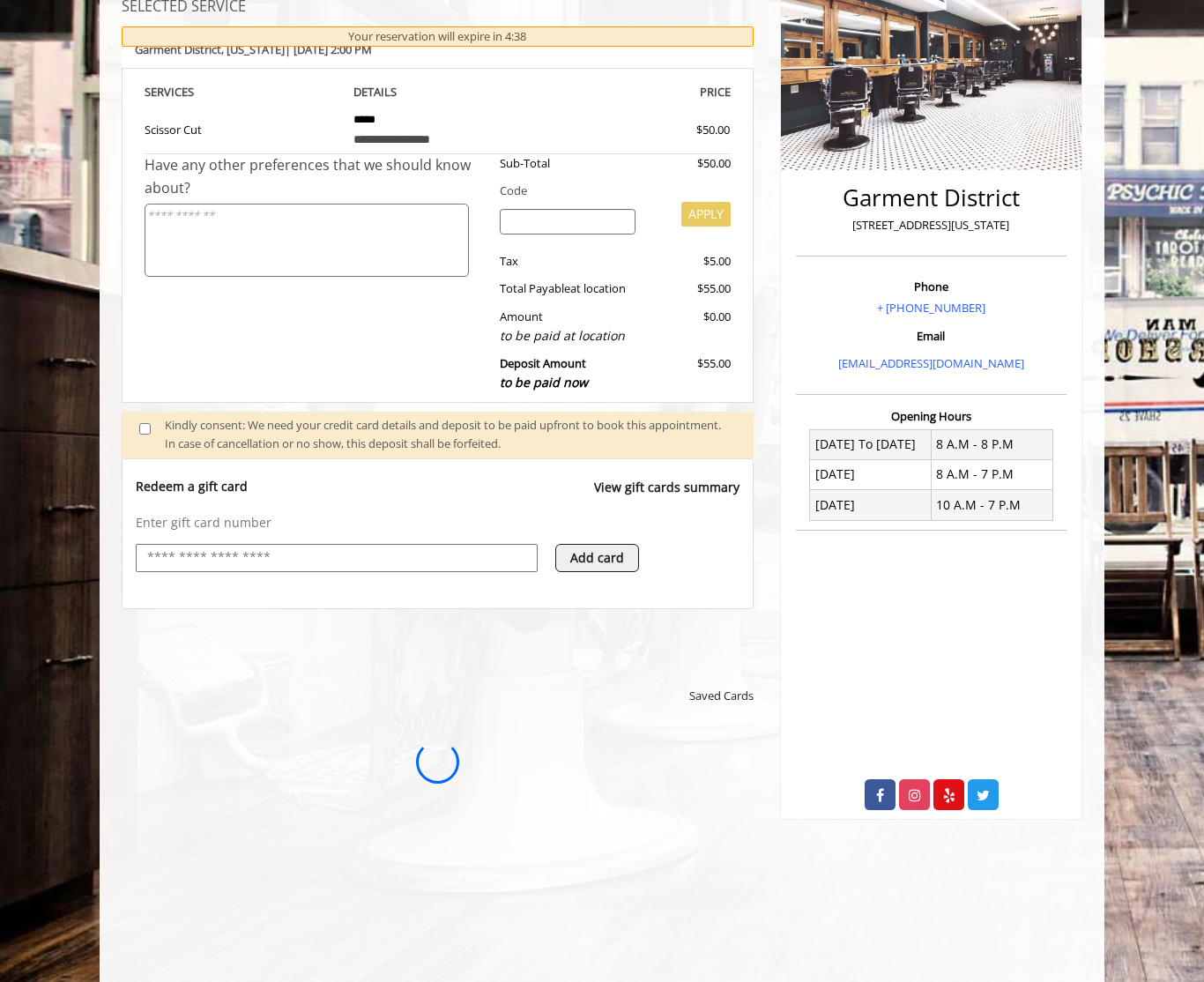
scroll to position [0, 0]
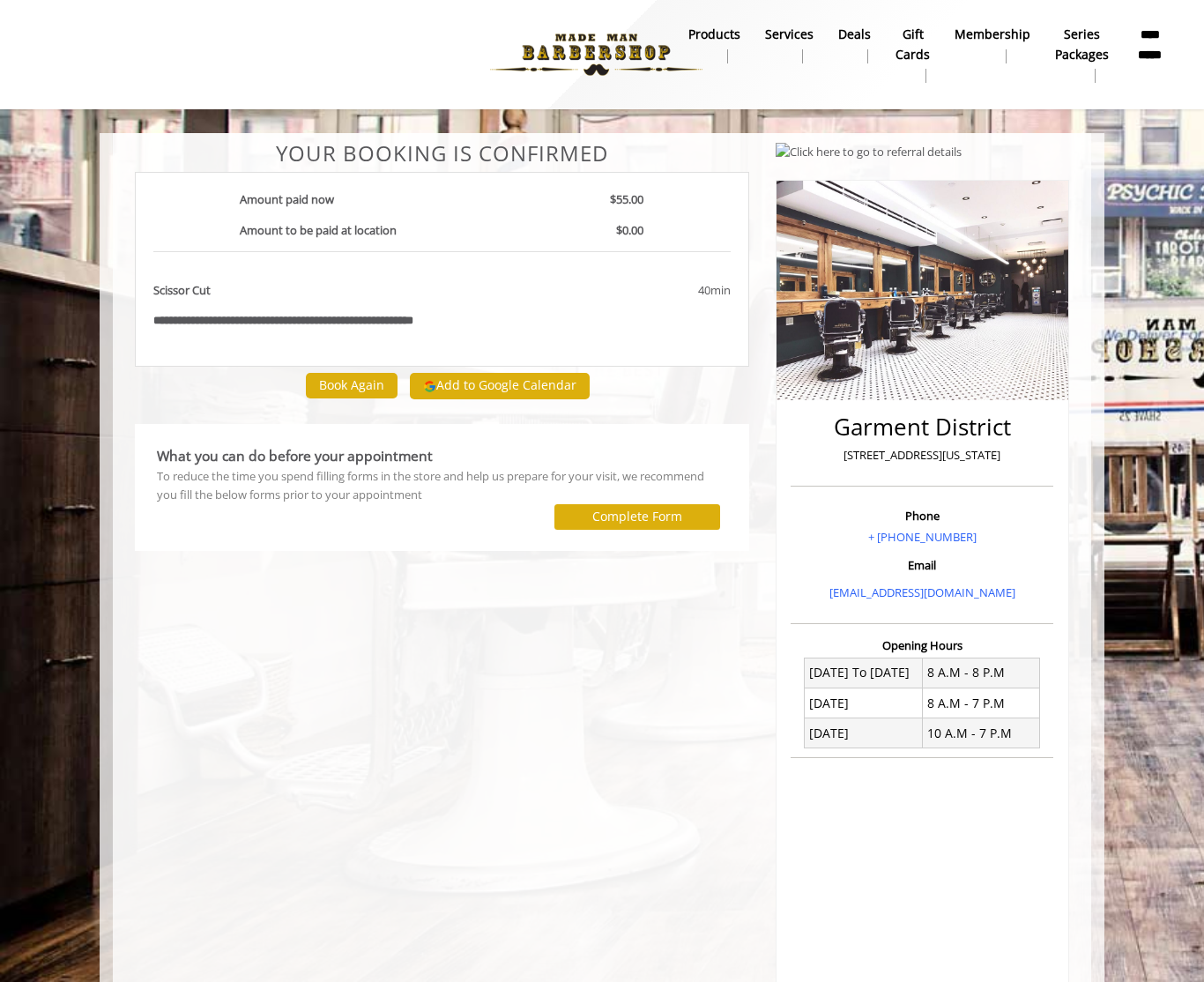
click at [159, 333] on div "**********" at bounding box center [441, 269] width 615 height 195
